Goal: Information Seeking & Learning: Learn about a topic

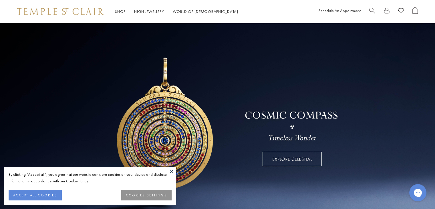
click at [168, 171] on button at bounding box center [171, 171] width 9 height 9
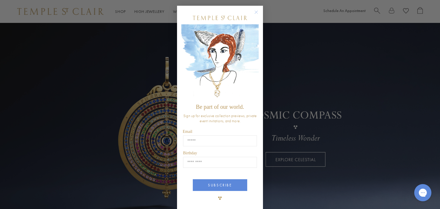
click at [253, 14] on circle "Close dialog" at bounding box center [256, 12] width 7 height 7
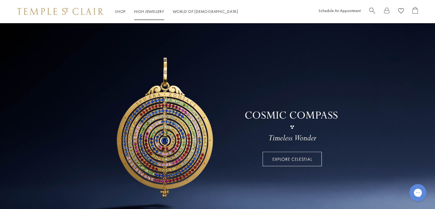
click at [158, 10] on link "High Jewellery High Jewellery" at bounding box center [149, 11] width 30 height 5
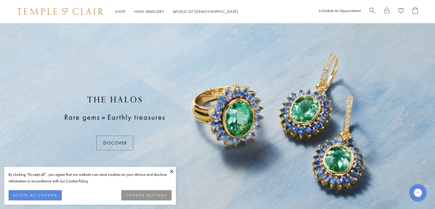
click at [173, 168] on button at bounding box center [171, 171] width 9 height 9
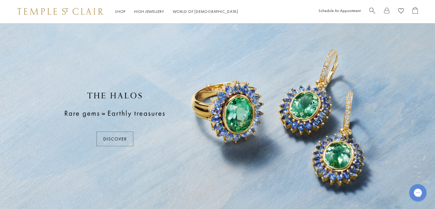
scroll to position [5, 0]
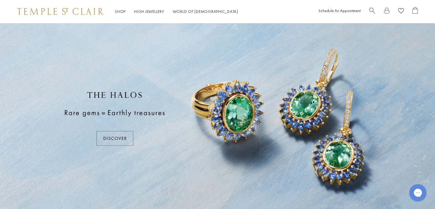
click at [119, 135] on div at bounding box center [217, 118] width 435 height 200
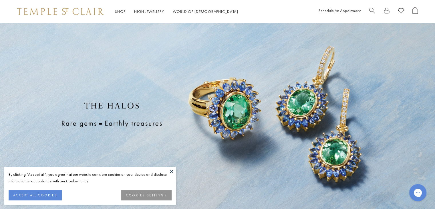
scroll to position [7, 0]
click at [128, 193] on button "COOKIES SETTINGS" at bounding box center [146, 195] width 50 height 10
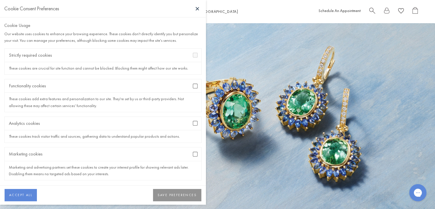
click at [190, 126] on div "Analytics cookies" at bounding box center [103, 123] width 197 height 13
click at [160, 193] on button "SAVE PREFERENCES" at bounding box center [177, 195] width 48 height 13
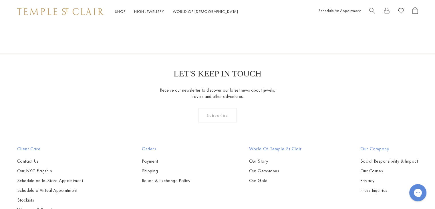
scroll to position [1018, 0]
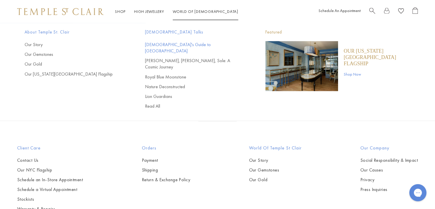
click at [163, 44] on link "[DEMOGRAPHIC_DATA]'s Guide to [GEOGRAPHIC_DATA]" at bounding box center [194, 47] width 98 height 13
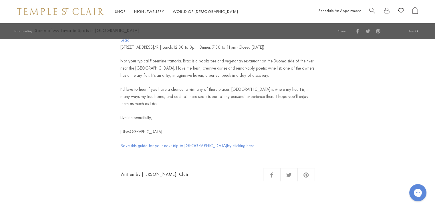
scroll to position [2301, 0]
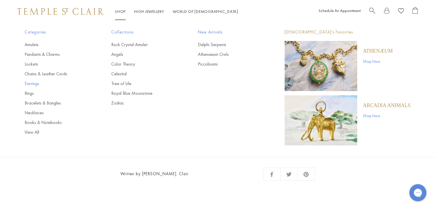
click at [37, 81] on link "Earrings" at bounding box center [57, 83] width 64 height 6
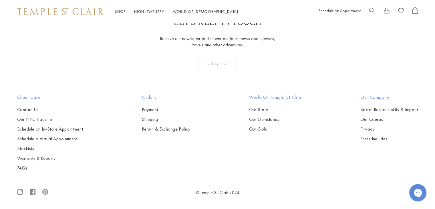
scroll to position [1373, 0]
click at [0, 0] on img at bounding box center [0, 0] width 0 height 0
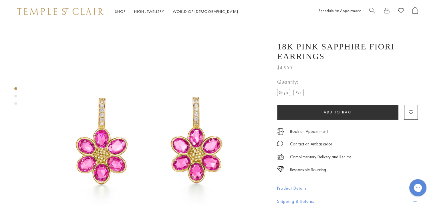
click at [15, 96] on div "Product gallery navigation" at bounding box center [15, 96] width 3 height 3
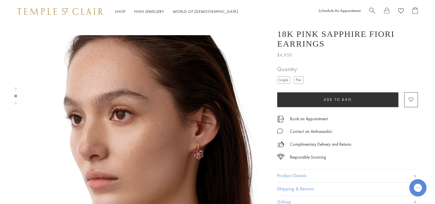
scroll to position [240, 0]
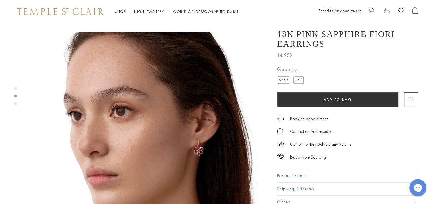
click at [201, 139] on img at bounding box center [149, 152] width 241 height 241
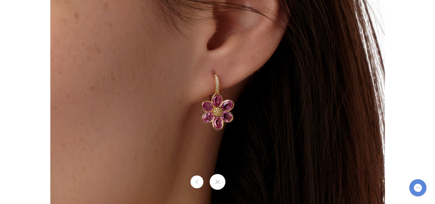
click at [233, 183] on div at bounding box center [217, 182] width 435 height 16
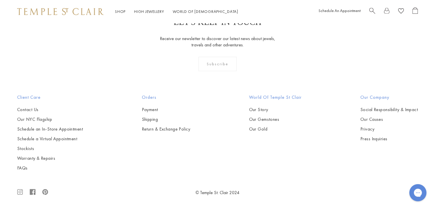
click at [0, 0] on img at bounding box center [0, 0] width 0 height 0
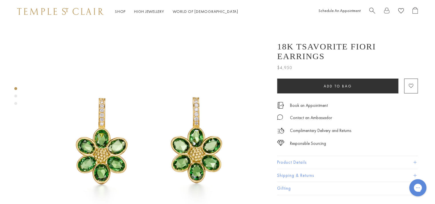
click at [15, 95] on div "Product gallery navigation" at bounding box center [15, 96] width 3 height 3
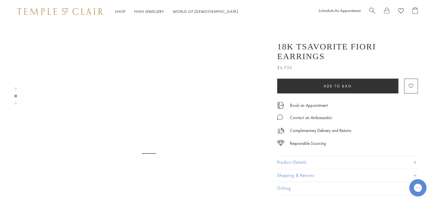
scroll to position [240, 0]
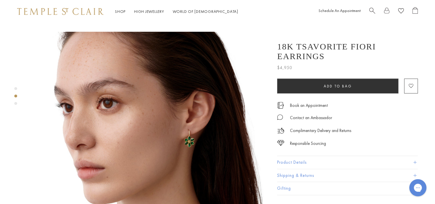
click at [179, 125] on img at bounding box center [149, 152] width 241 height 241
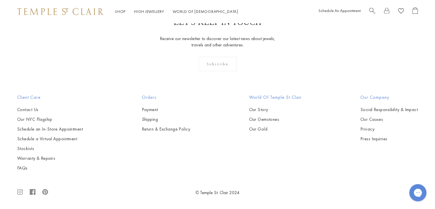
scroll to position [1529, 0]
click at [0, 0] on img at bounding box center [0, 0] width 0 height 0
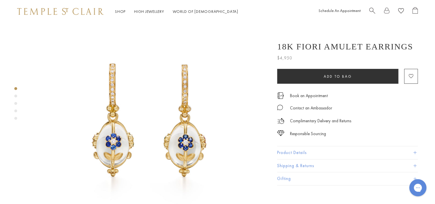
scroll to position [19, 0]
click at [15, 95] on div "Product gallery navigation" at bounding box center [15, 96] width 3 height 3
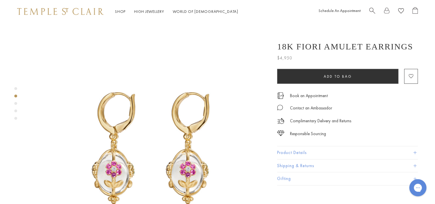
scroll to position [240, 0]
click at [15, 103] on div "Product gallery navigation" at bounding box center [15, 103] width 3 height 3
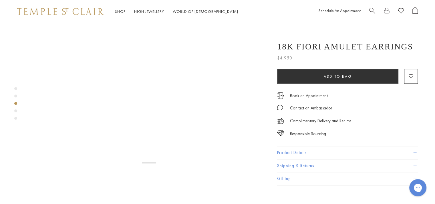
scroll to position [481, 0]
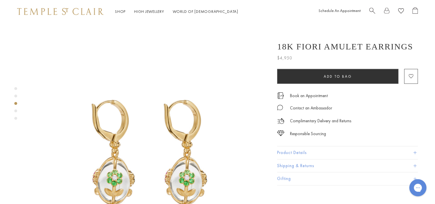
click at [15, 109] on div "Product gallery navigation" at bounding box center [15, 105] width 3 height 39
click at [15, 110] on div "Product gallery navigation" at bounding box center [15, 111] width 3 height 3
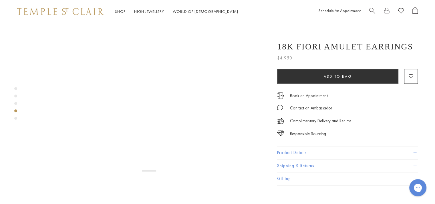
scroll to position [722, 0]
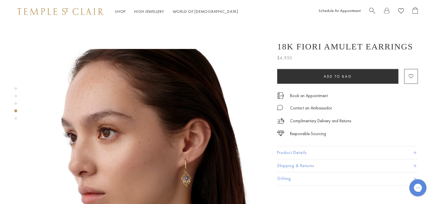
click at [415, 153] on span at bounding box center [414, 152] width 3 height 3
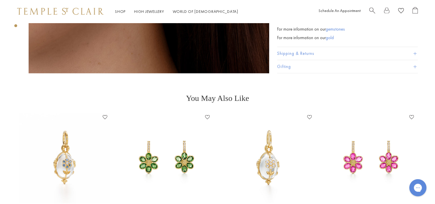
scroll to position [1188, 0]
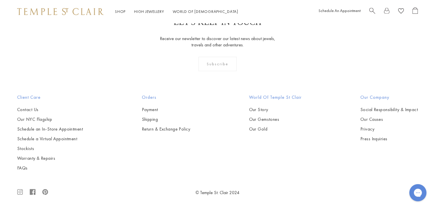
scroll to position [2589, 0]
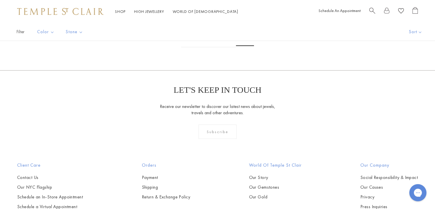
scroll to position [129, 0]
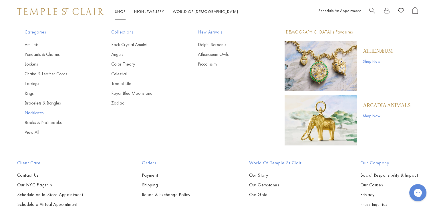
click at [33, 112] on link "Necklaces" at bounding box center [57, 113] width 64 height 6
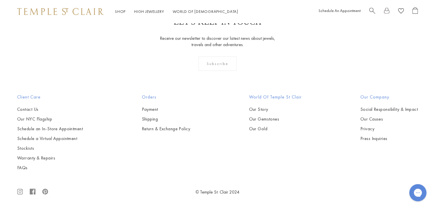
scroll to position [1641, 0]
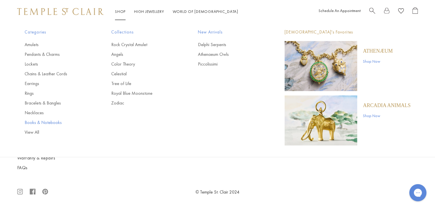
click at [54, 121] on link "Books & Notebooks" at bounding box center [57, 122] width 64 height 6
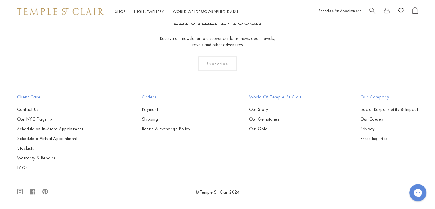
scroll to position [420, 0]
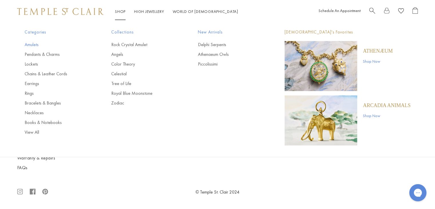
click at [38, 45] on link "Amulets" at bounding box center [57, 44] width 64 height 6
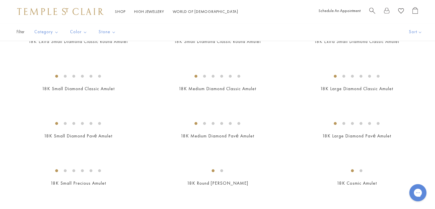
scroll to position [468, 0]
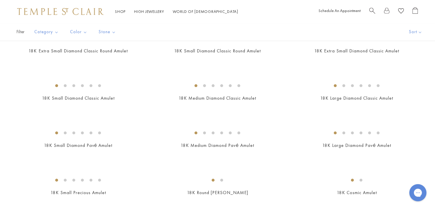
click at [0, 0] on img at bounding box center [0, 0] width 0 height 0
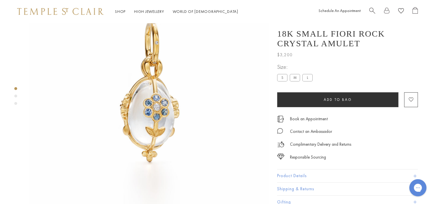
scroll to position [66, 0]
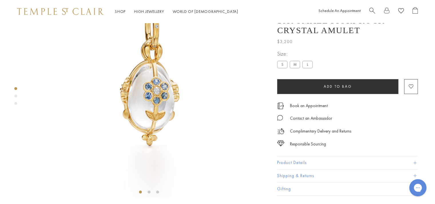
click at [15, 96] on div "Product gallery navigation" at bounding box center [15, 96] width 3 height 3
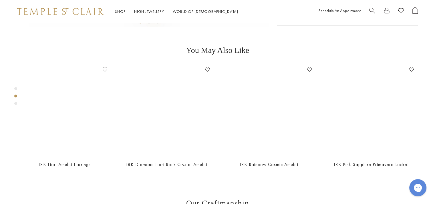
scroll to position [240, 0]
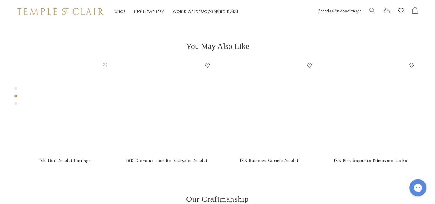
click at [16, 104] on div "Product gallery navigation" at bounding box center [15, 103] width 3 height 3
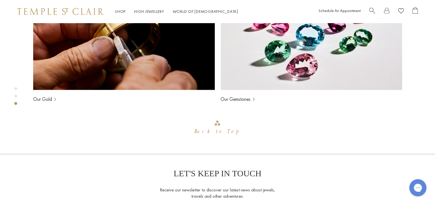
scroll to position [481, 0]
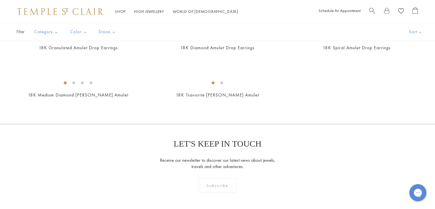
scroll to position [943, 0]
click at [0, 0] on img at bounding box center [0, 0] width 0 height 0
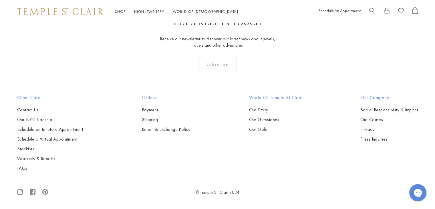
scroll to position [3165, 0]
